Goal: Task Accomplishment & Management: Manage account settings

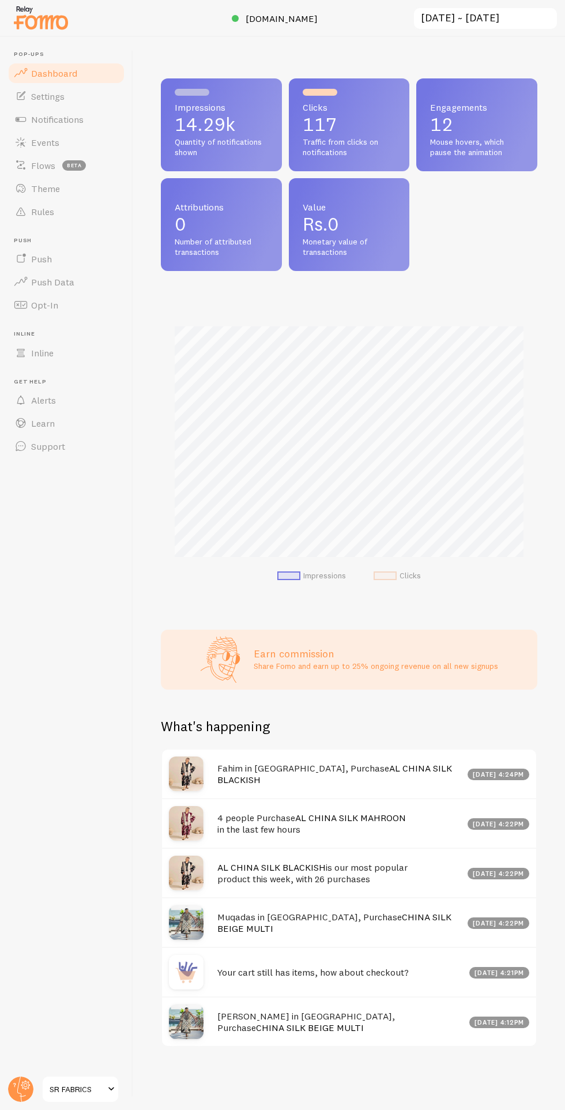
click at [40, 32] on img at bounding box center [41, 17] width 58 height 29
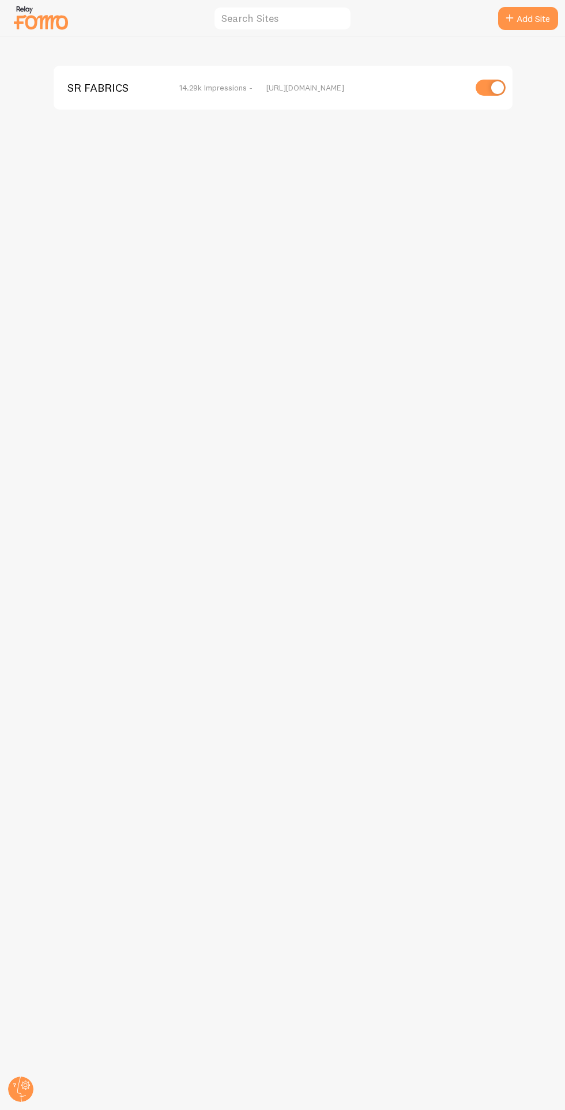
click at [40, 19] on img at bounding box center [41, 17] width 58 height 29
click at [44, 20] on img at bounding box center [41, 17] width 58 height 29
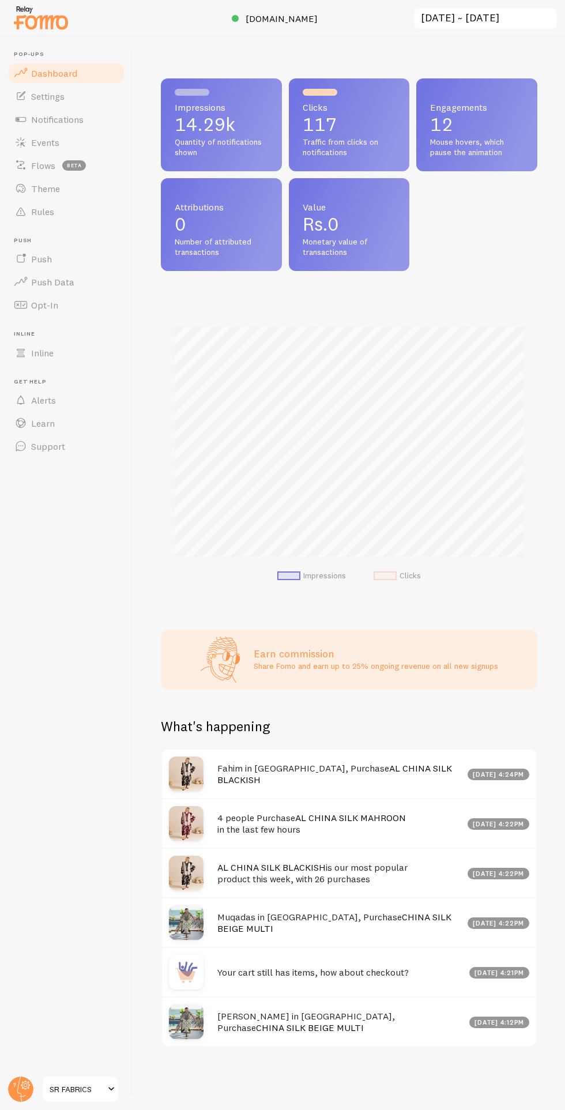
scroll to position [303, 376]
click at [40, 86] on link "Settings" at bounding box center [66, 96] width 119 height 23
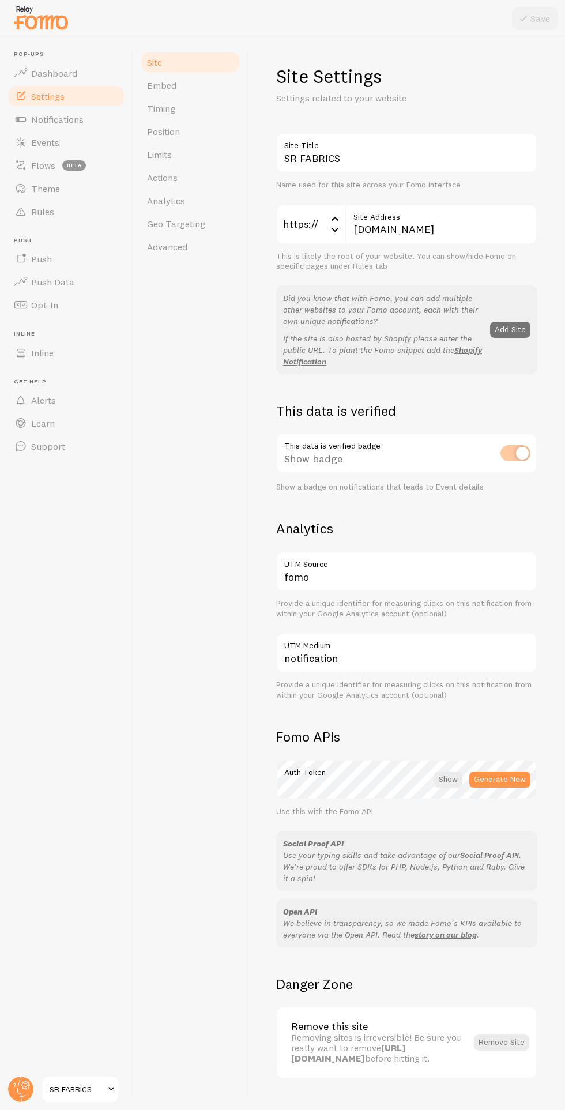
click at [171, 228] on span "Geo Targeting" at bounding box center [176, 224] width 58 height 12
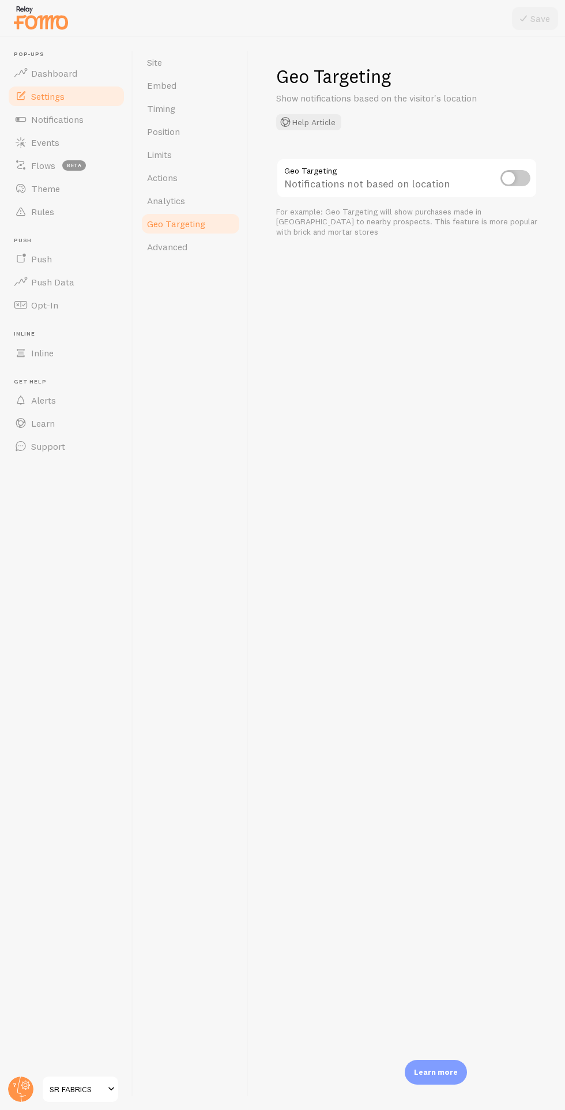
click at [243, 378] on div "Site Embed Timing Position Limits Actions Analytics Geo Targeting Advanced" at bounding box center [190, 573] width 115 height 1073
click at [111, 1087] on span at bounding box center [111, 1089] width 14 height 14
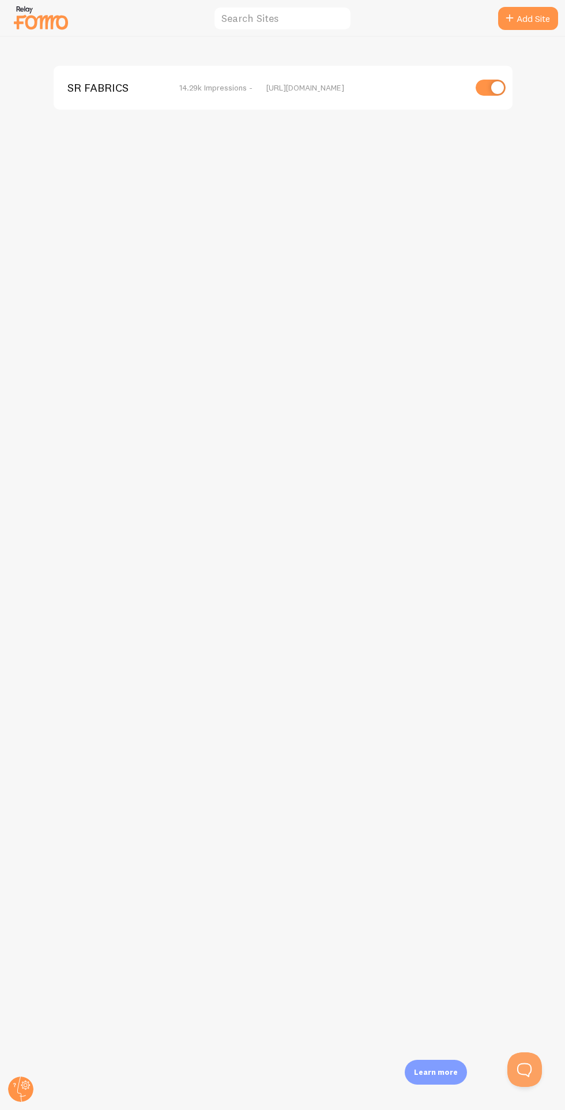
click at [69, 1094] on div "SR FABRICS 14.29k Impressions - [URL][DOMAIN_NAME]" at bounding box center [283, 573] width 564 height 1073
click at [32, 1087] on circle at bounding box center [20, 1088] width 25 height 25
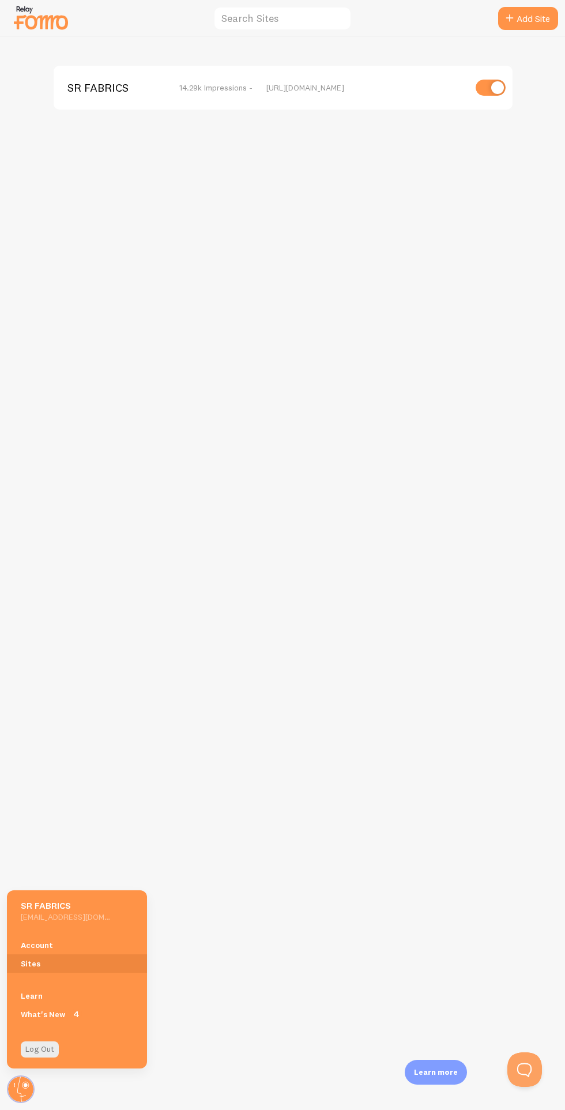
click at [93, 962] on link "Sites" at bounding box center [77, 963] width 140 height 18
click at [80, 942] on link "Account" at bounding box center [77, 945] width 140 height 18
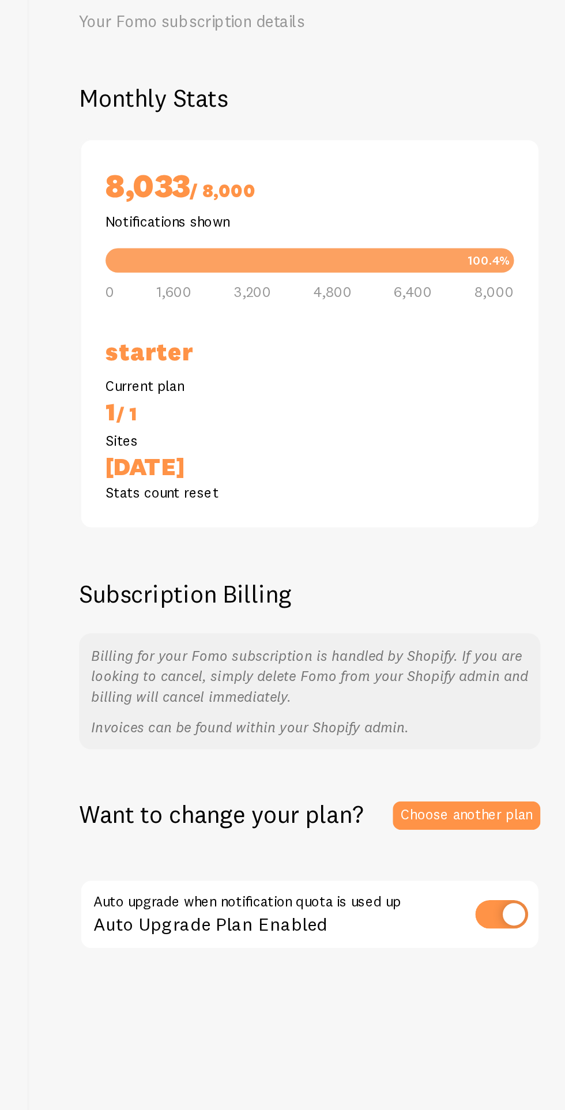
scroll to position [1, 0]
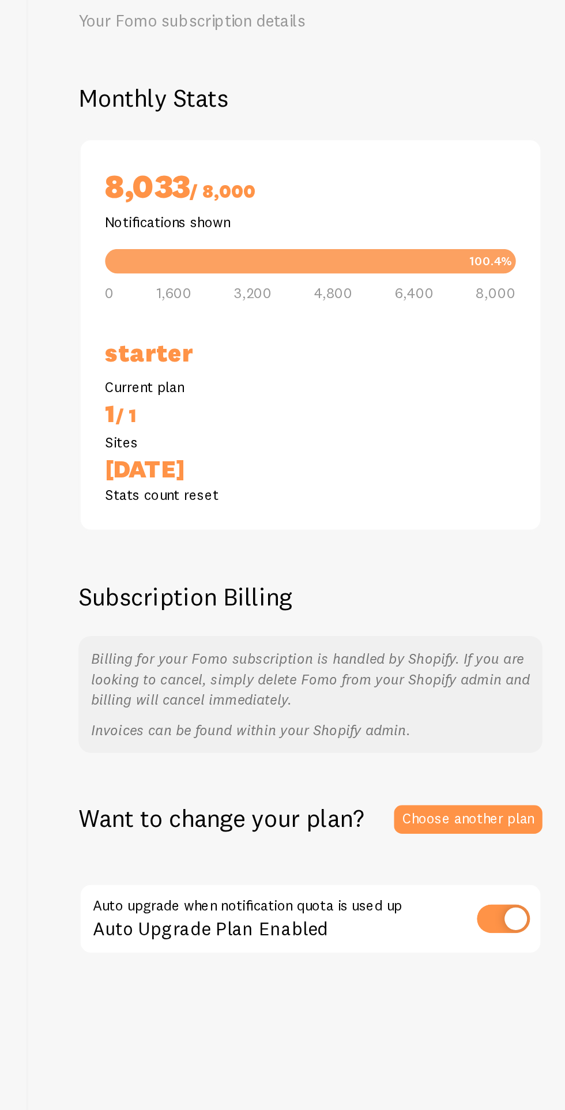
click at [481, 570] on div "Want to change your plan? Choose another plan Auto upgrade when notification qu…" at bounding box center [406, 581] width 261 height 87
click at [489, 545] on link "Choose another plan" at bounding box center [496, 548] width 84 height 16
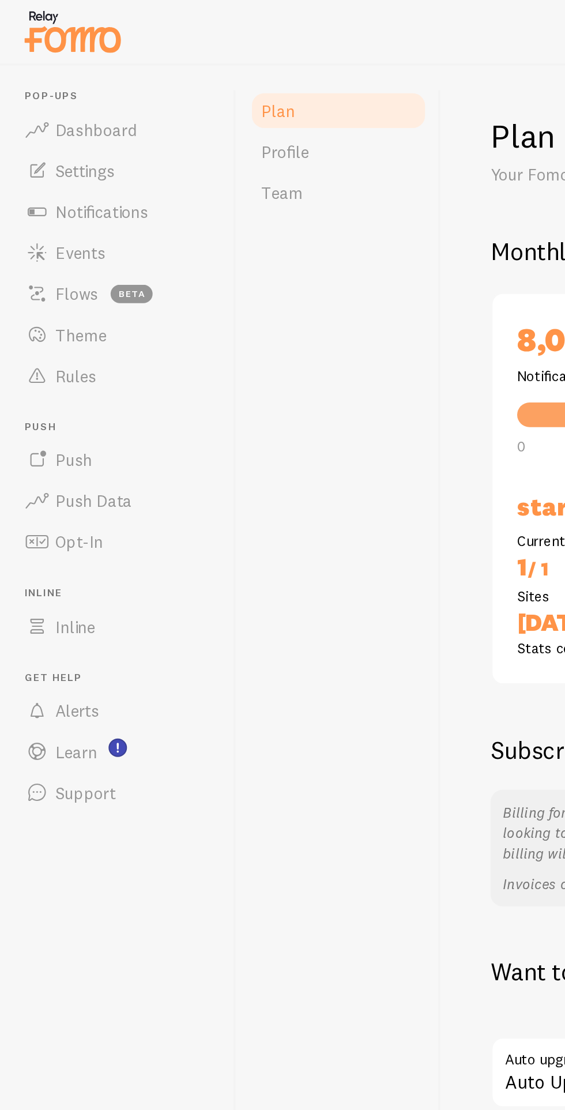
click at [210, 89] on link "Profile" at bounding box center [190, 85] width 101 height 23
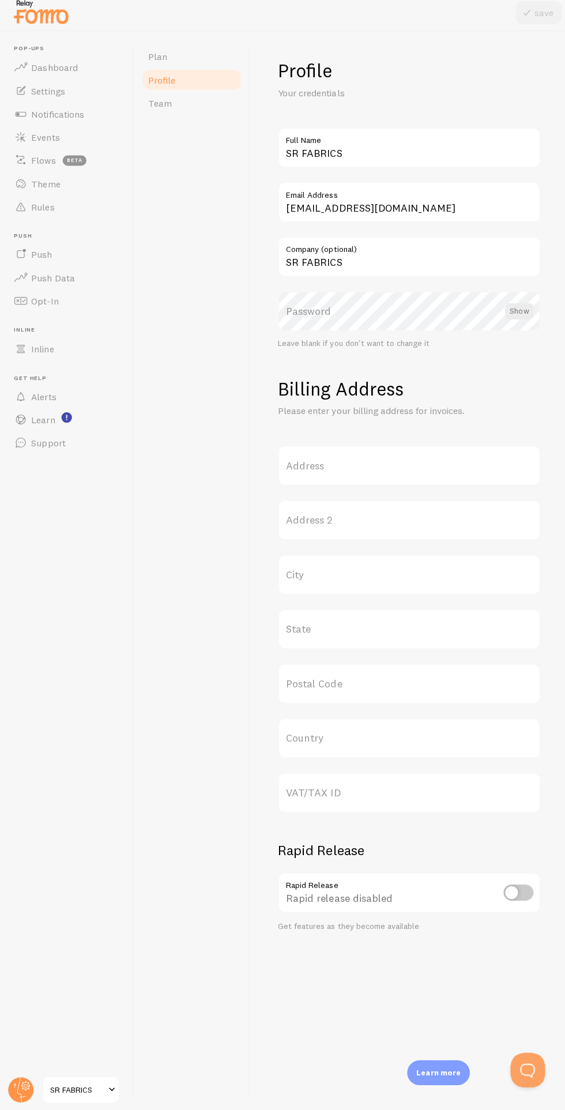
scroll to position [50, 0]
